Goal: Task Accomplishment & Management: Use online tool/utility

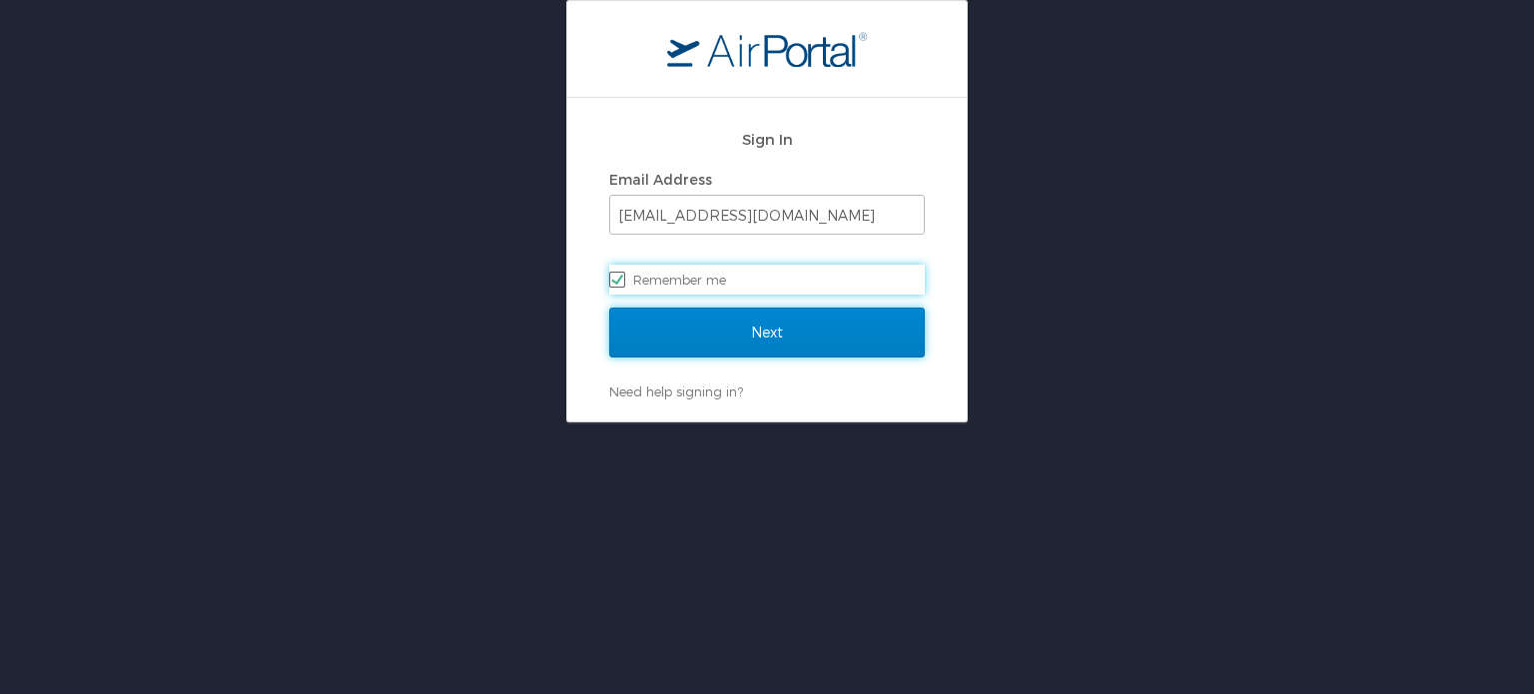
click at [801, 324] on input "Next" at bounding box center [767, 333] width 316 height 50
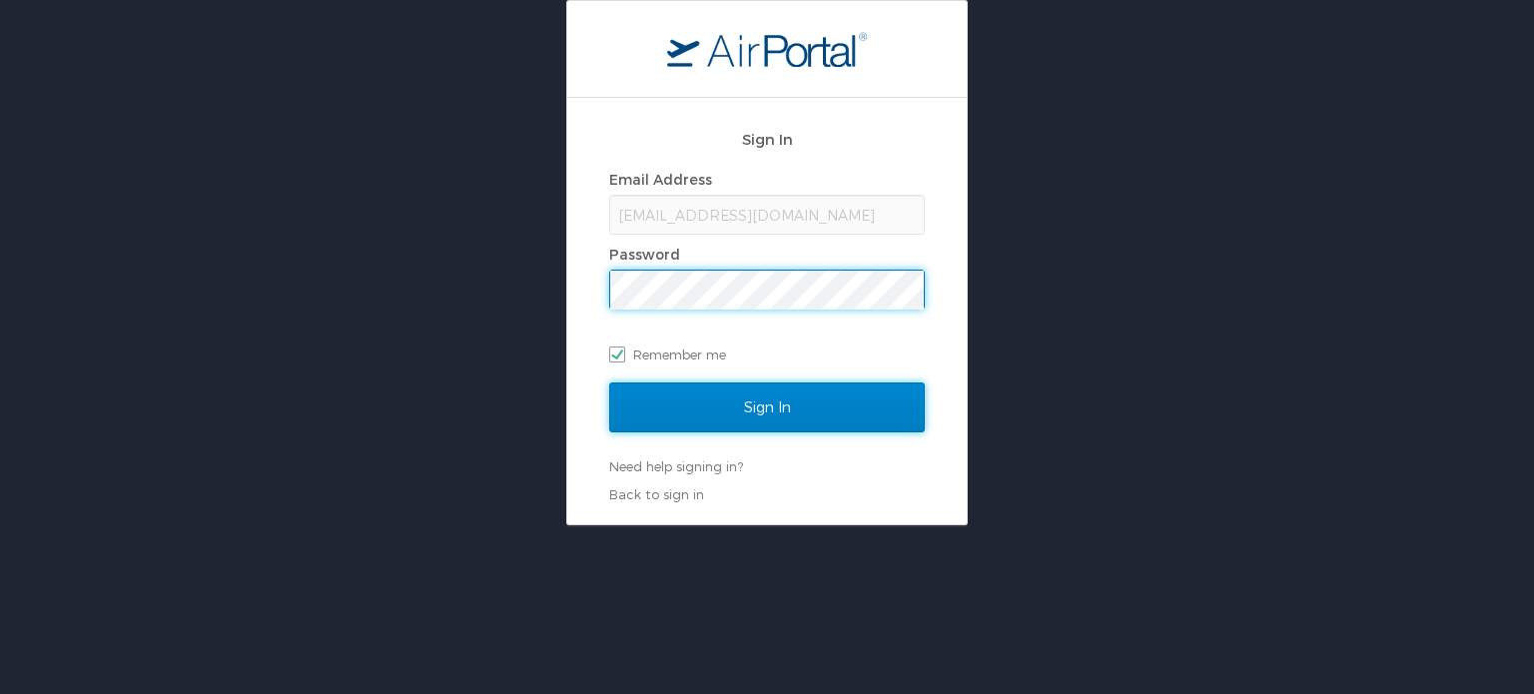
click at [794, 410] on input "Sign In" at bounding box center [767, 407] width 316 height 50
